Goal: Information Seeking & Learning: Learn about a topic

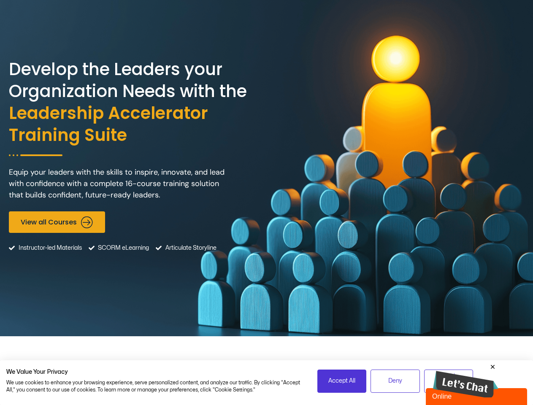
click at [266, 203] on div "Develop the Leaders your Organization Needs with the Leadership Accelerator Tra…" at bounding box center [266, 168] width 515 height 336
click at [342, 381] on span "Accept All" at bounding box center [341, 381] width 27 height 9
click at [395, 381] on span "The modern workplace requires leaders who are strategic, empathetic, and innova…" at bounding box center [267, 388] width 516 height 35
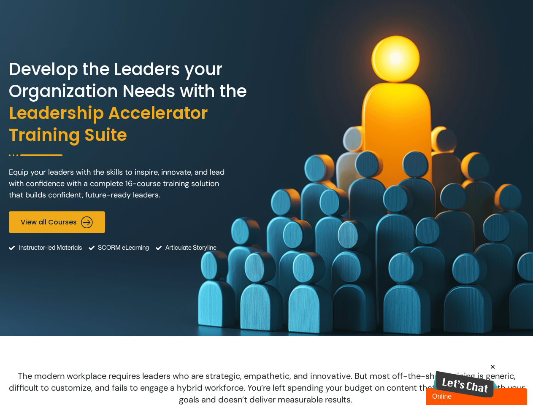
click at [466, 380] on img at bounding box center [465, 384] width 65 height 27
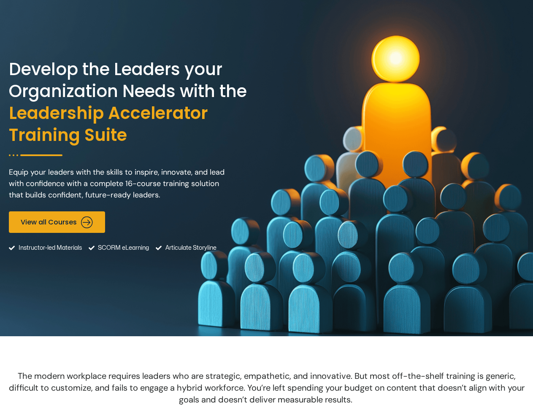
click at [493, 367] on div "Minimize Back Powered by [DOMAIN_NAME] Rate this chat Upload File Insert emoji …" at bounding box center [455, 304] width 148 height 203
